Goal: Task Accomplishment & Management: Manage account settings

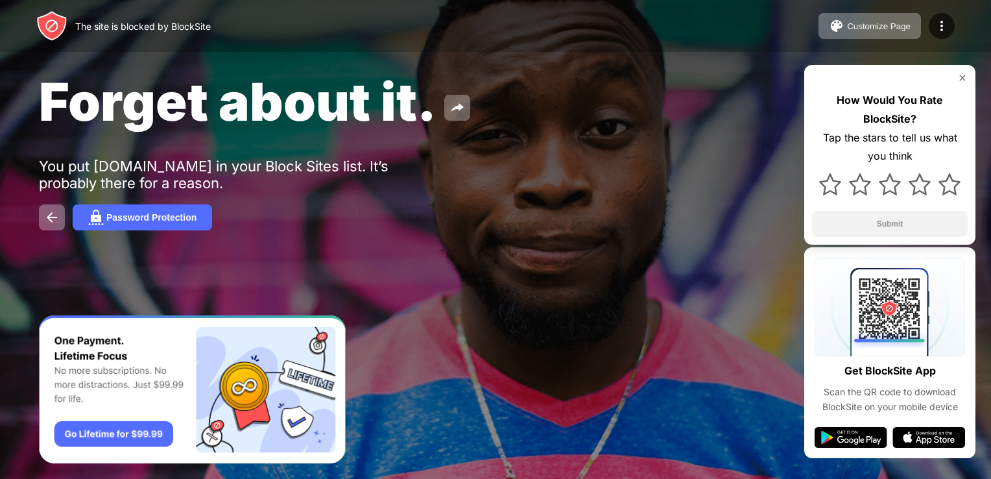
drag, startPoint x: 31, startPoint y: 102, endPoint x: 104, endPoint y: 178, distance: 104.6
click at [104, 178] on div "Forget about it. You put x.com in your Block Sites list. It’s probably there fo…" at bounding box center [495, 150] width 991 height 300
click at [104, 185] on div "You put x.com in your Block Sites list. It’s probably there for a reason." at bounding box center [239, 175] width 401 height 34
drag, startPoint x: 104, startPoint y: 185, endPoint x: 47, endPoint y: 160, distance: 62.2
click at [47, 160] on div "You put x.com in your Block Sites list. It’s probably there for a reason." at bounding box center [239, 175] width 401 height 34
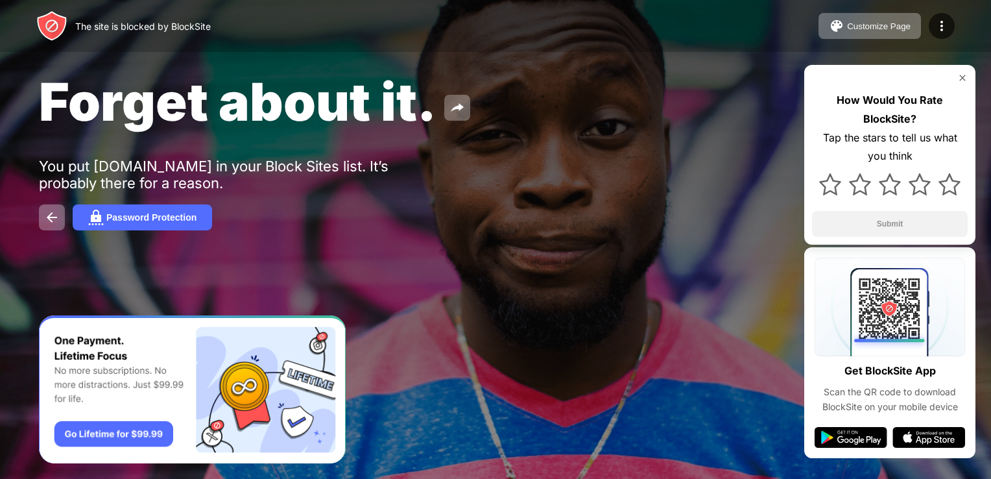
click at [274, 162] on div "You put x.com in your Block Sites list. It’s probably there for a reason." at bounding box center [239, 175] width 401 height 34
click at [706, 82] on div "Forget about it." at bounding box center [404, 101] width 730 height 63
click at [944, 29] on img at bounding box center [942, 26] width 16 height 16
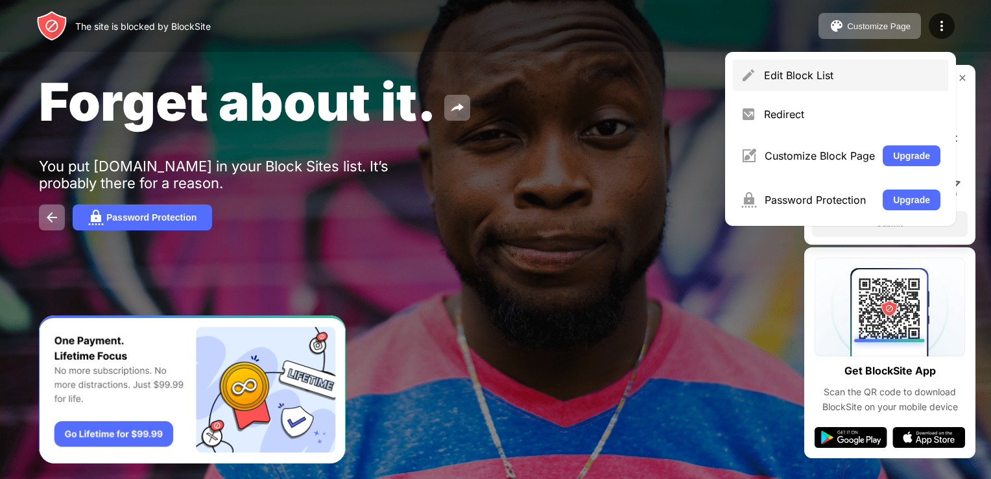
click at [851, 72] on div "Edit Block List" at bounding box center [852, 75] width 176 height 13
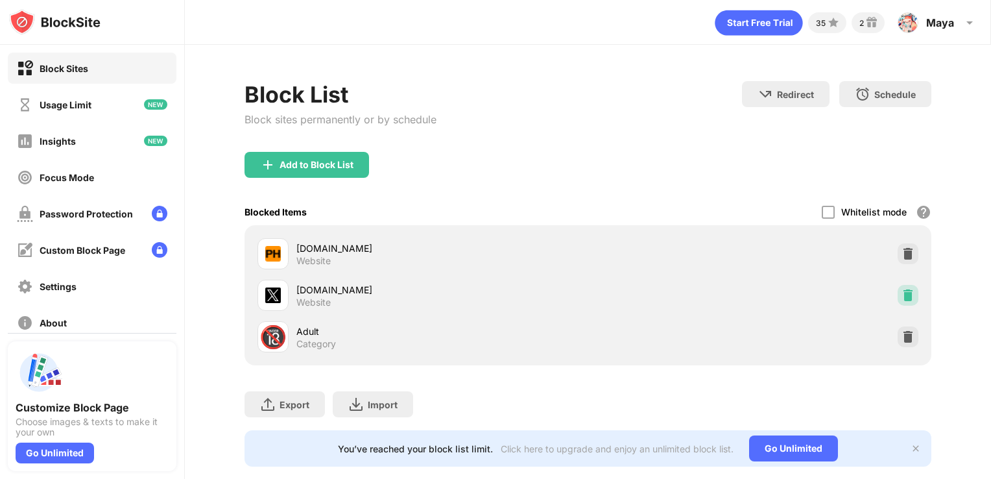
click at [901, 297] on img at bounding box center [907, 295] width 13 height 13
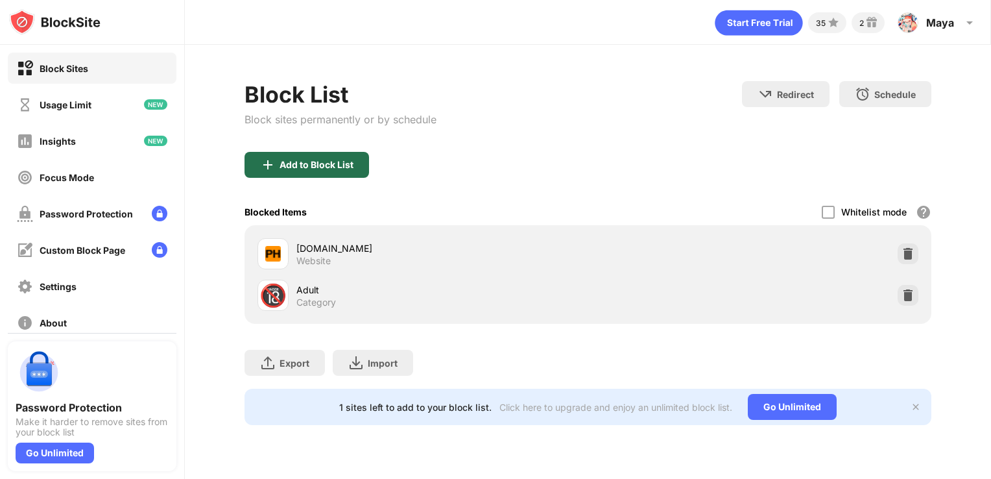
click at [337, 172] on div "Add to Block List" at bounding box center [306, 165] width 125 height 26
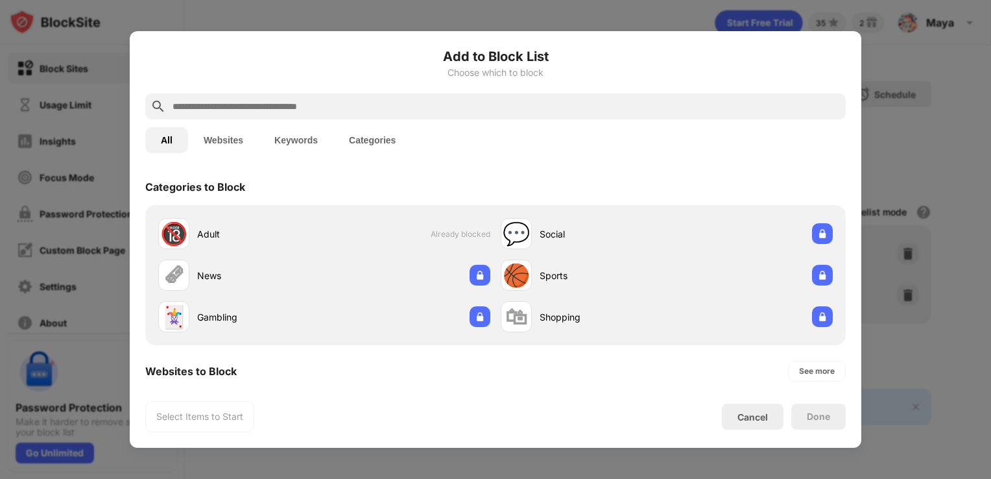
click at [371, 115] on div at bounding box center [495, 106] width 700 height 26
click at [355, 103] on input "text" at bounding box center [505, 107] width 669 height 16
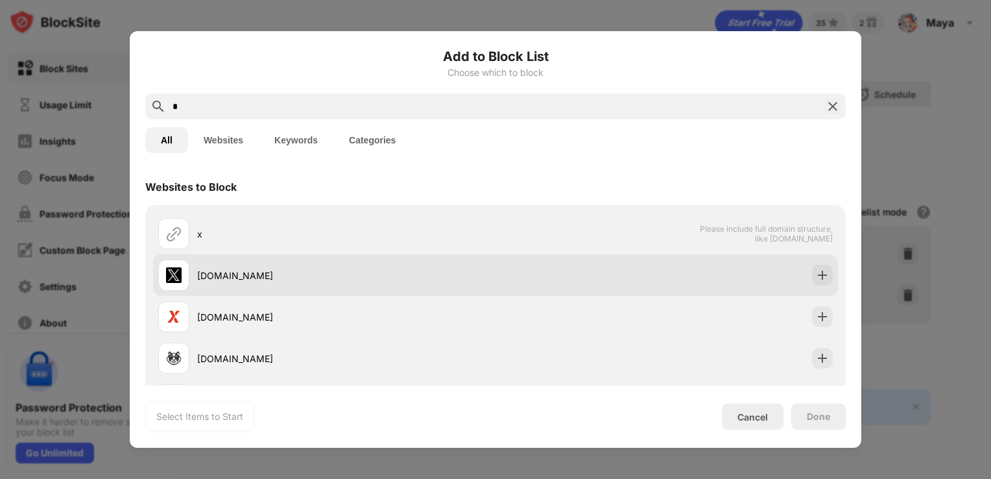
type input "*"
click at [816, 278] on img at bounding box center [822, 274] width 13 height 13
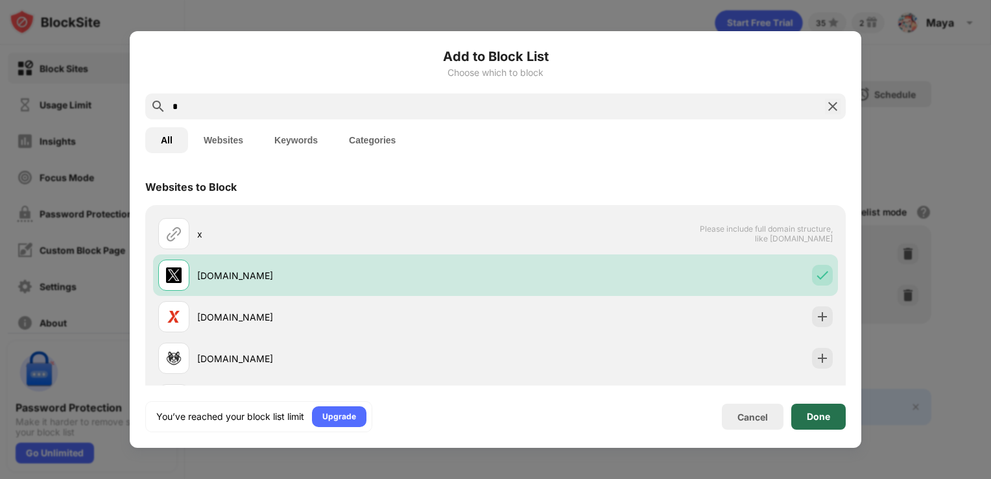
click at [813, 414] on div "Done" at bounding box center [818, 416] width 23 height 10
